Goal: Check status: Check status

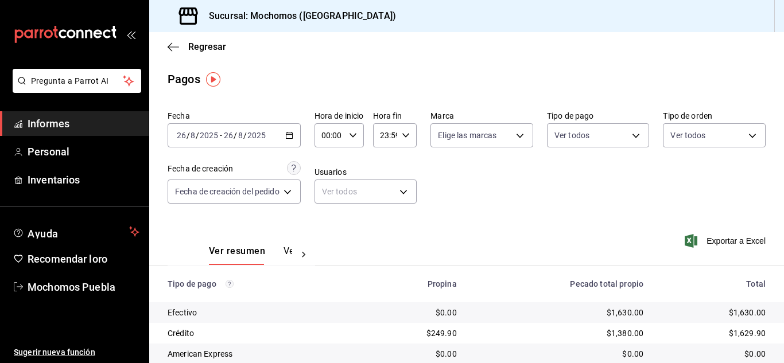
click at [568, 76] on div "Pagos" at bounding box center [466, 79] width 635 height 17
click at [175, 48] on icon "button" at bounding box center [173, 47] width 11 height 10
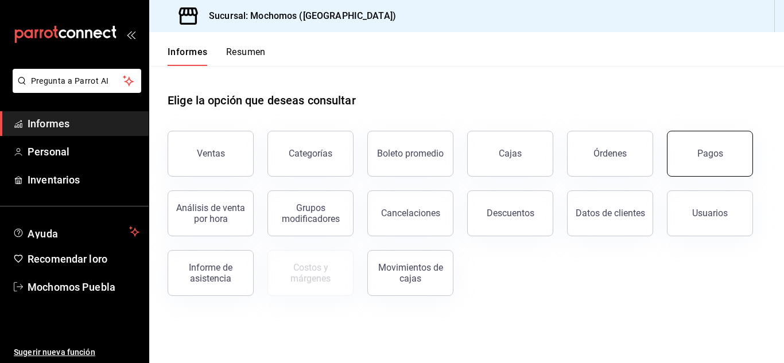
click at [704, 154] on font "Pagos" at bounding box center [711, 153] width 26 height 11
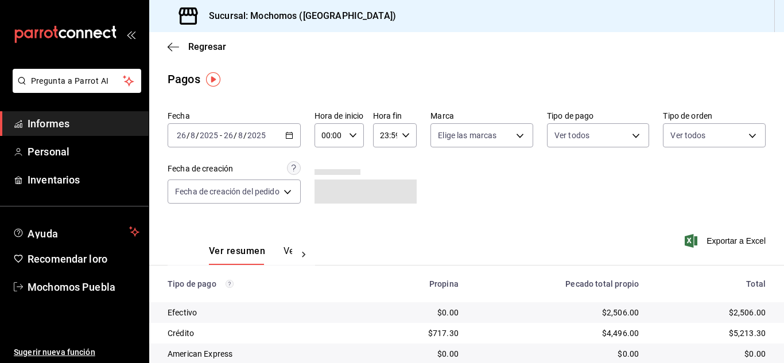
click at [356, 136] on \(Stroke\) "button" at bounding box center [352, 135] width 7 height 4
click at [329, 189] on font "05" at bounding box center [328, 187] width 9 height 9
type input "05:00"
click at [484, 192] on div at bounding box center [392, 181] width 784 height 363
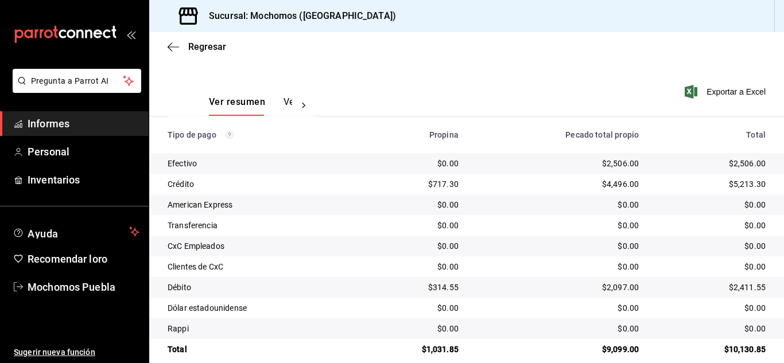
scroll to position [165, 0]
